Goal: Information Seeking & Learning: Learn about a topic

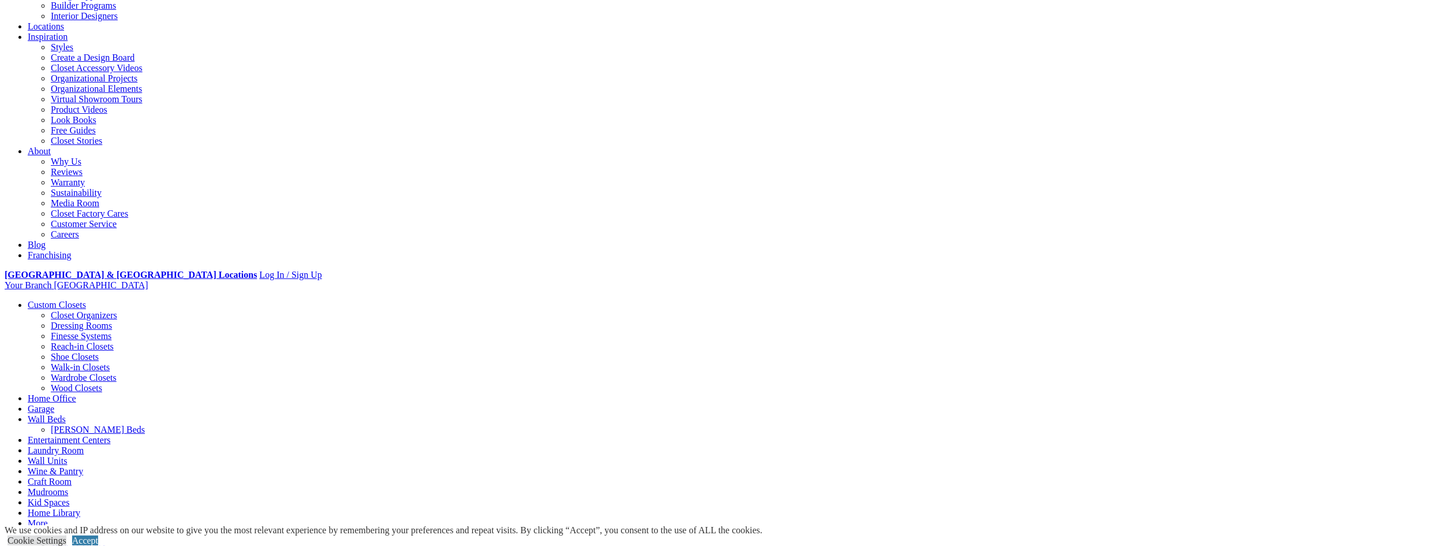
scroll to position [346, 0]
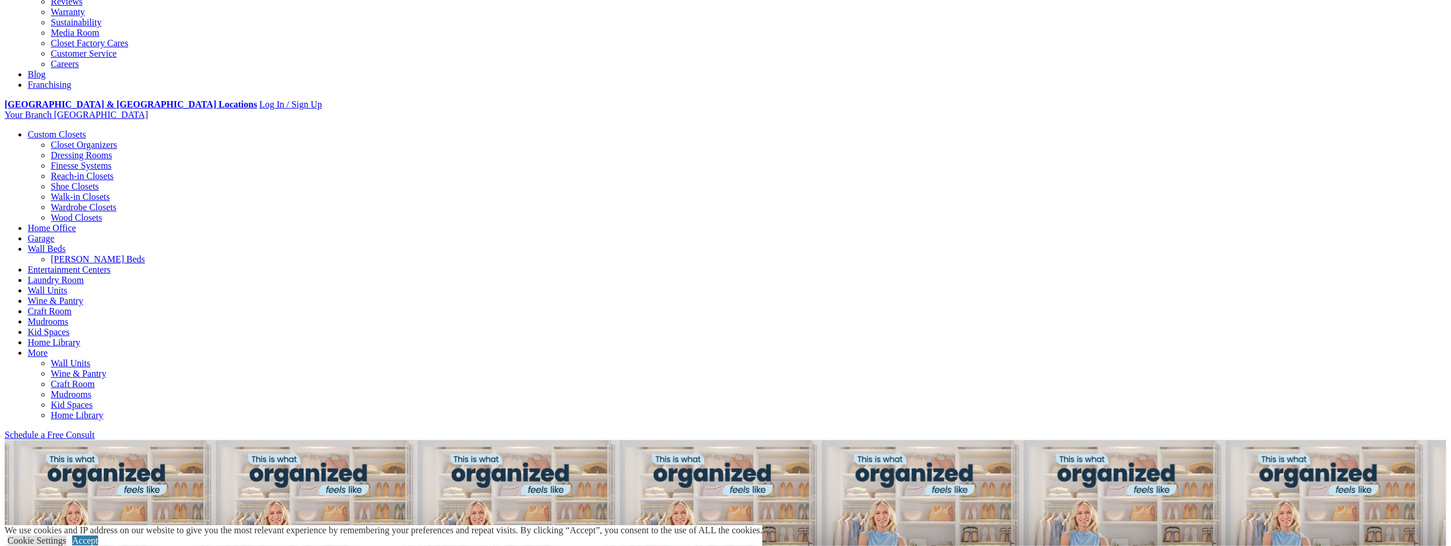
click at [111, 264] on link "Entertainment Centers" at bounding box center [69, 269] width 83 height 10
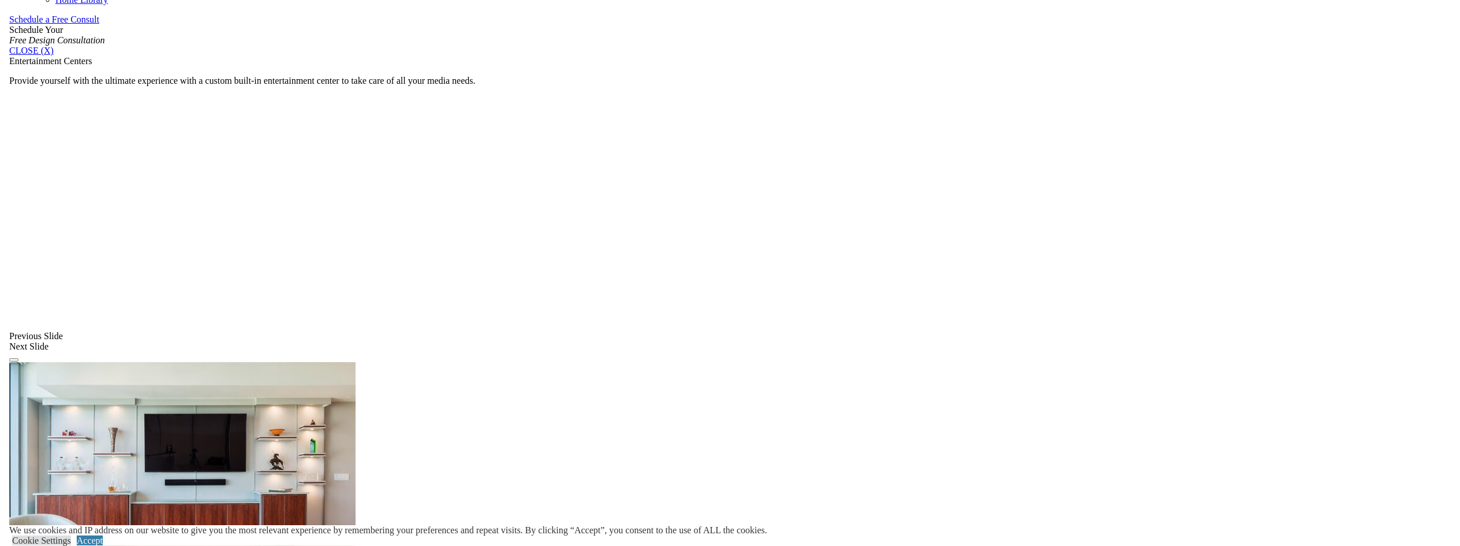
scroll to position [846, 0]
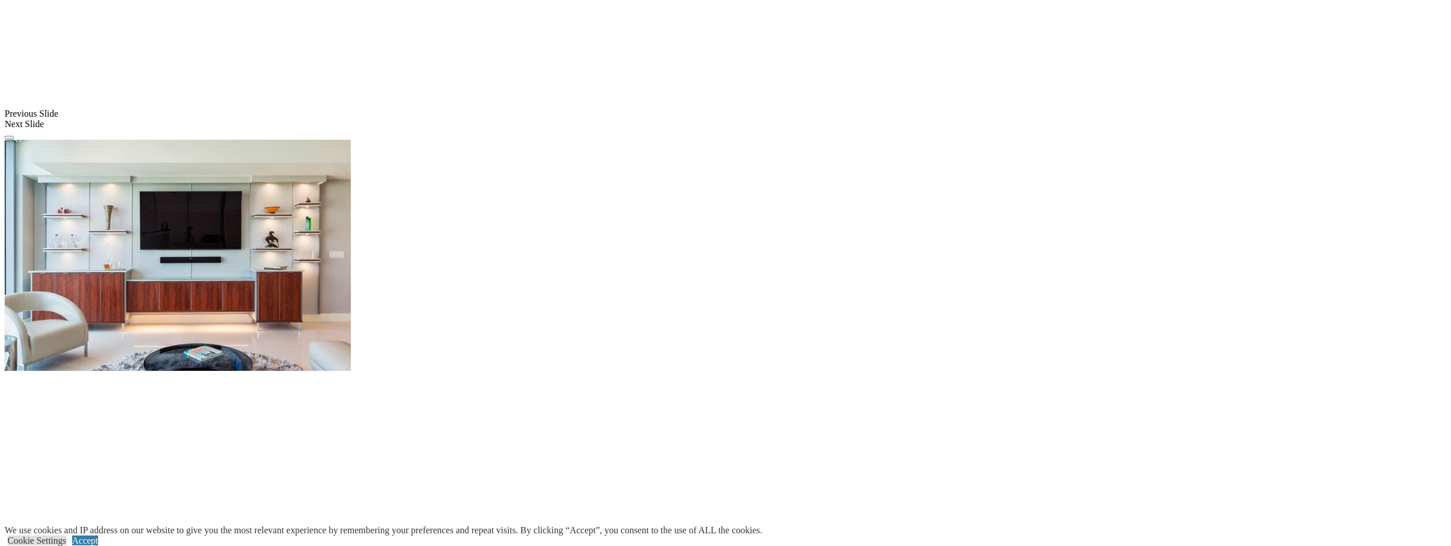
scroll to position [1108, 0]
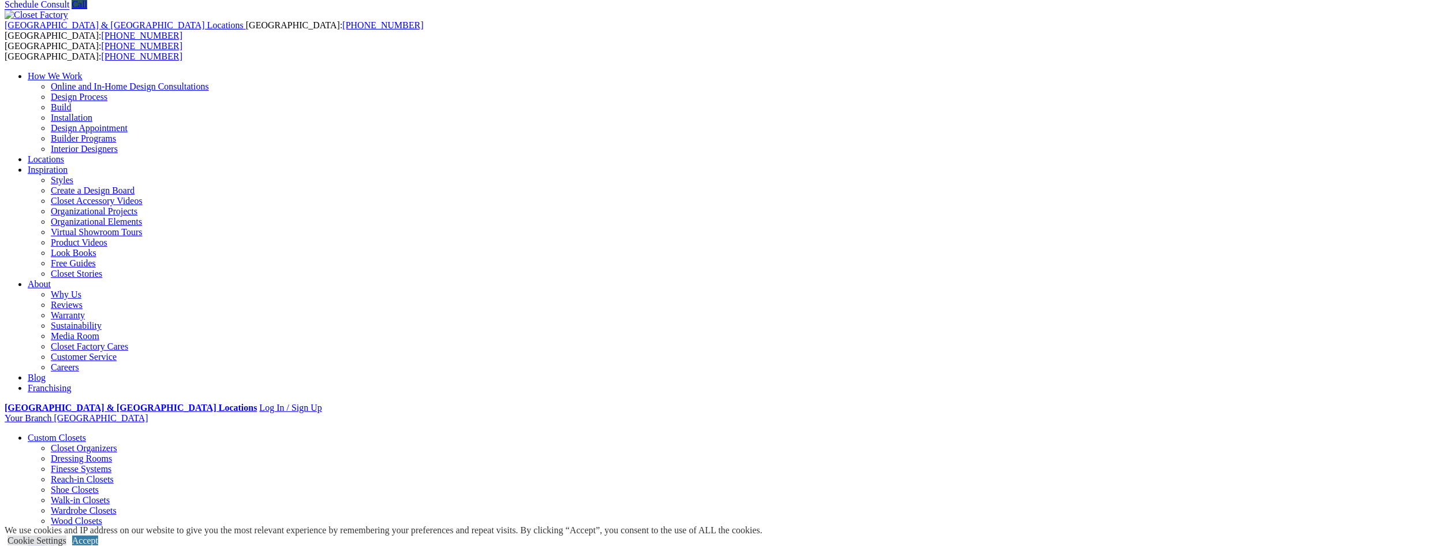
scroll to position [0, 0]
